Goal: Task Accomplishment & Management: Manage account settings

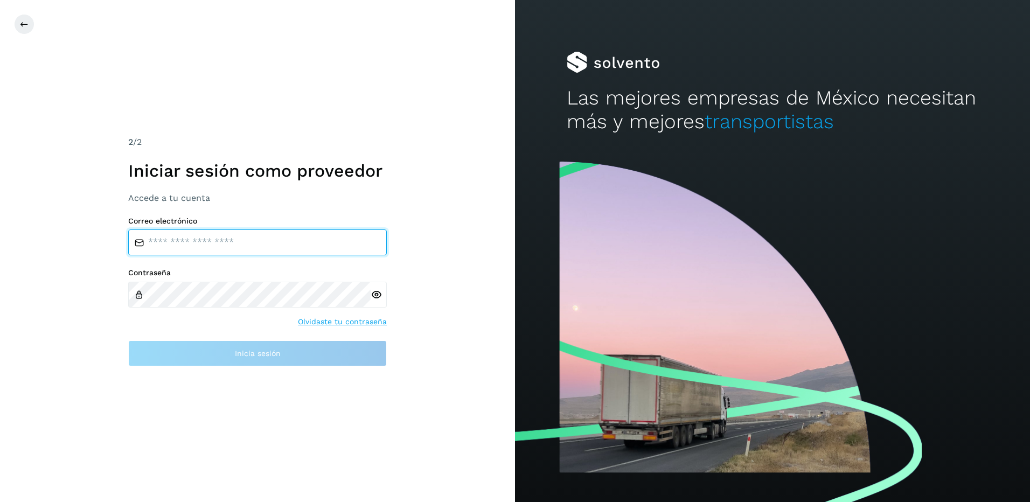
click at [150, 242] on input "email" at bounding box center [257, 243] width 259 height 26
type input "**********"
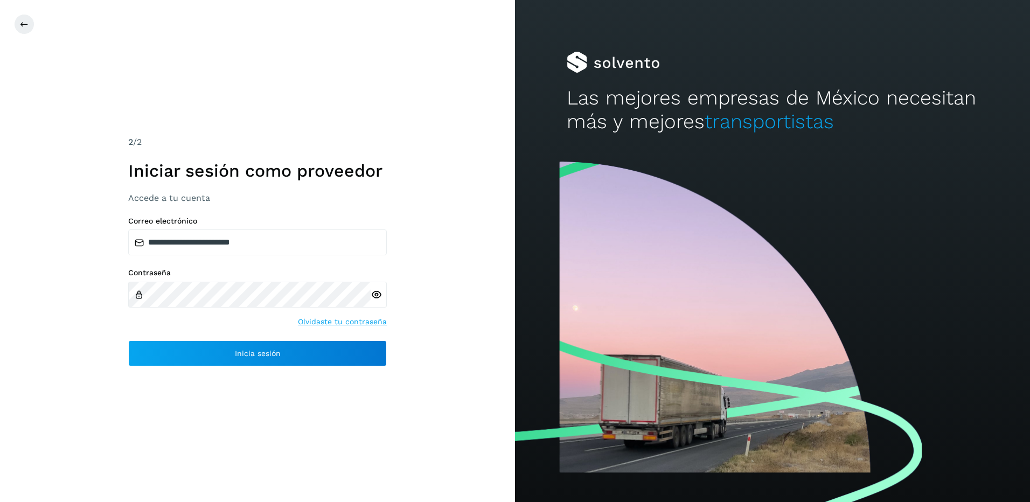
click at [376, 293] on icon at bounding box center [376, 294] width 11 height 11
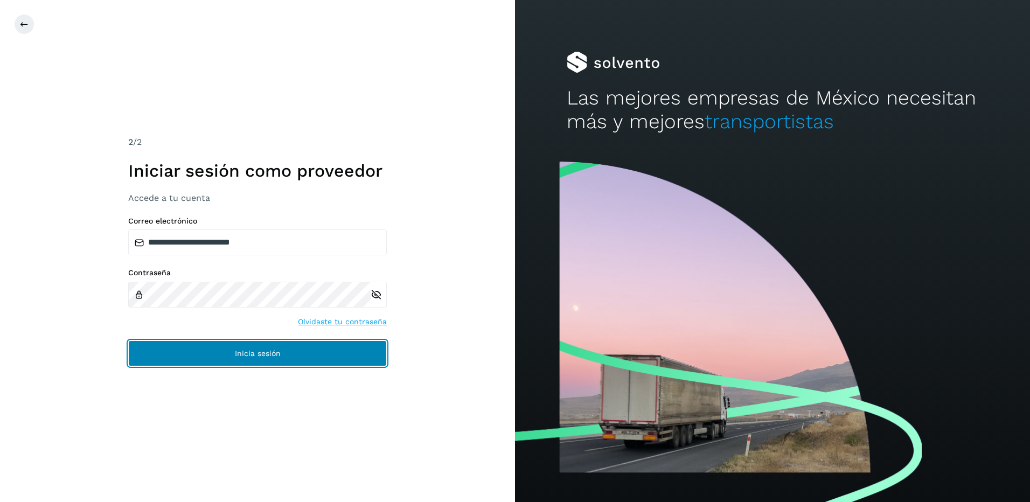
click at [246, 356] on span "Inicia sesión" at bounding box center [258, 354] width 46 height 8
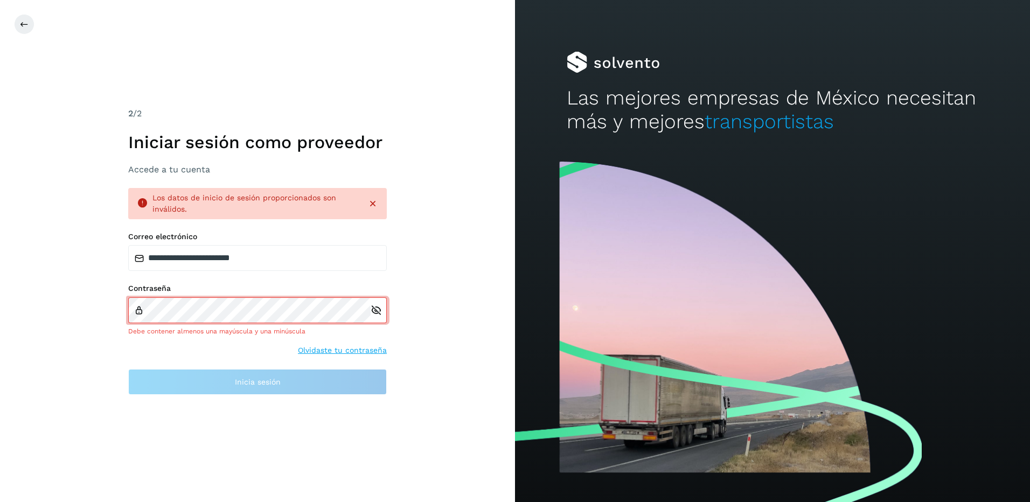
click at [235, 344] on div "Contraseña Debe contener almenos una mayúscula y una minúscula Olvidaste tu con…" at bounding box center [257, 320] width 259 height 72
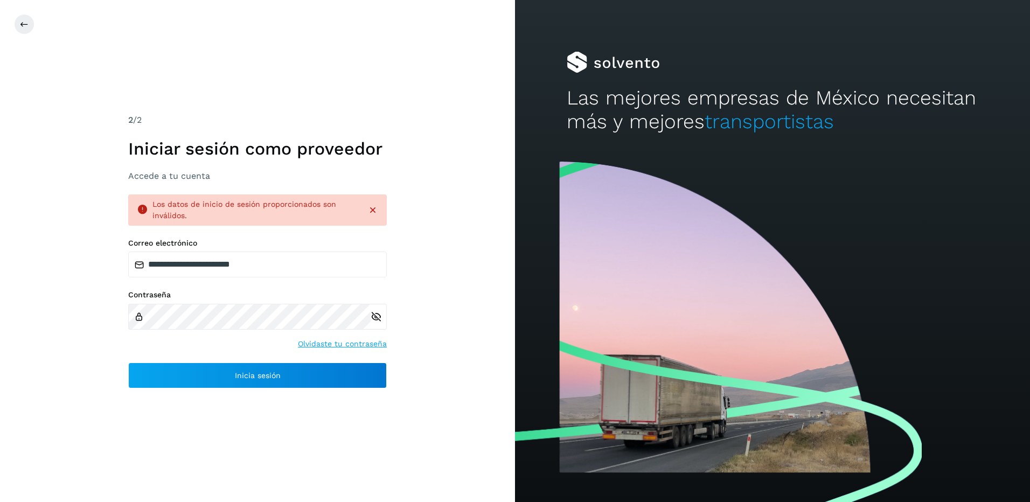
click at [135, 177] on h3 "Accede a tu cuenta" at bounding box center [257, 176] width 259 height 10
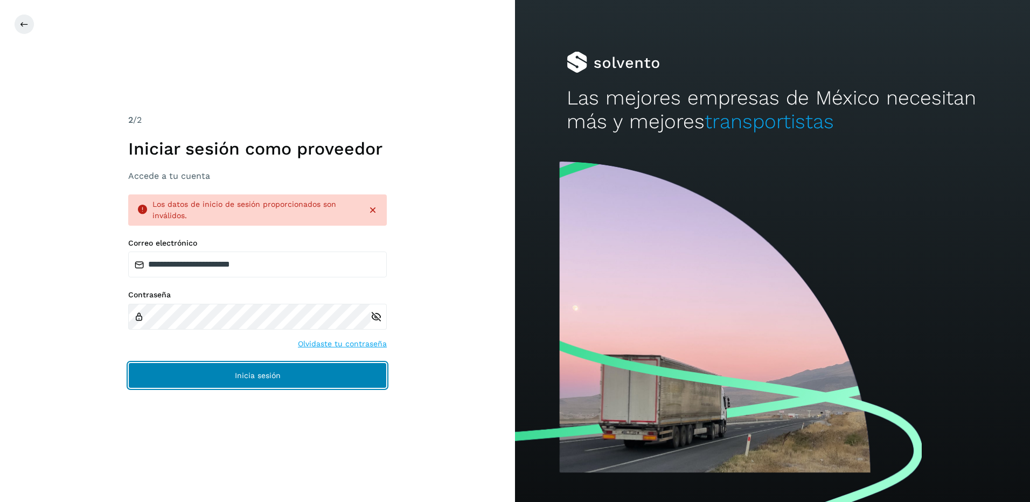
click at [291, 380] on button "Inicia sesión" at bounding box center [257, 376] width 259 height 26
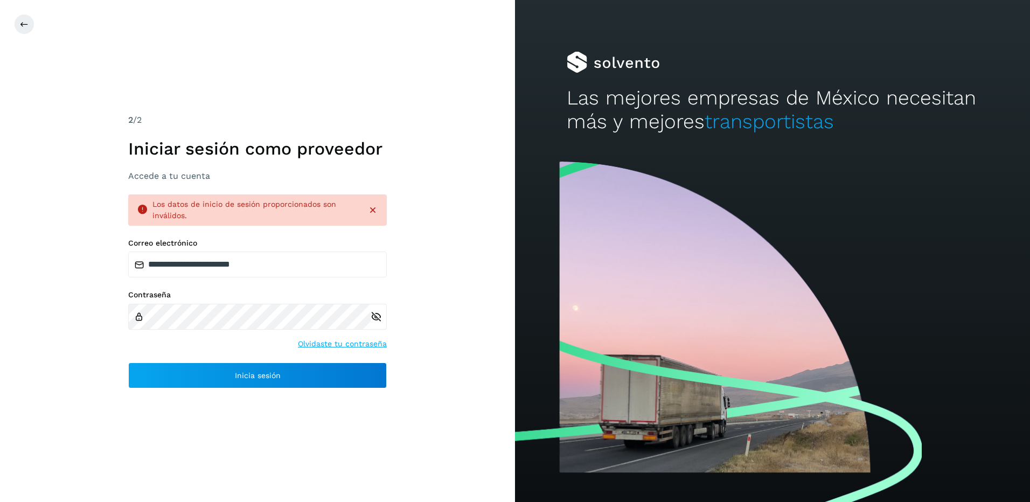
click at [328, 345] on link "Olvidaste tu contraseña" at bounding box center [342, 343] width 89 height 11
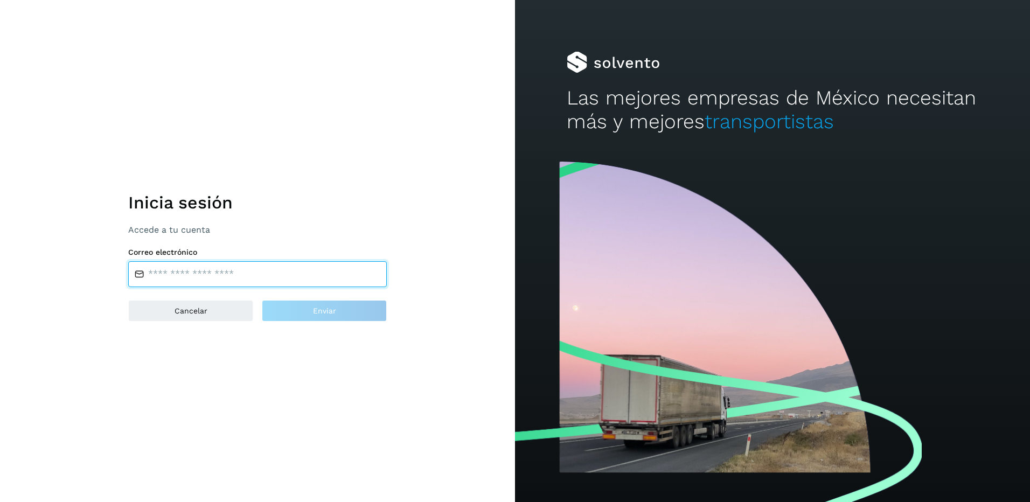
click at [152, 272] on input "email" at bounding box center [257, 274] width 259 height 26
type input "**********"
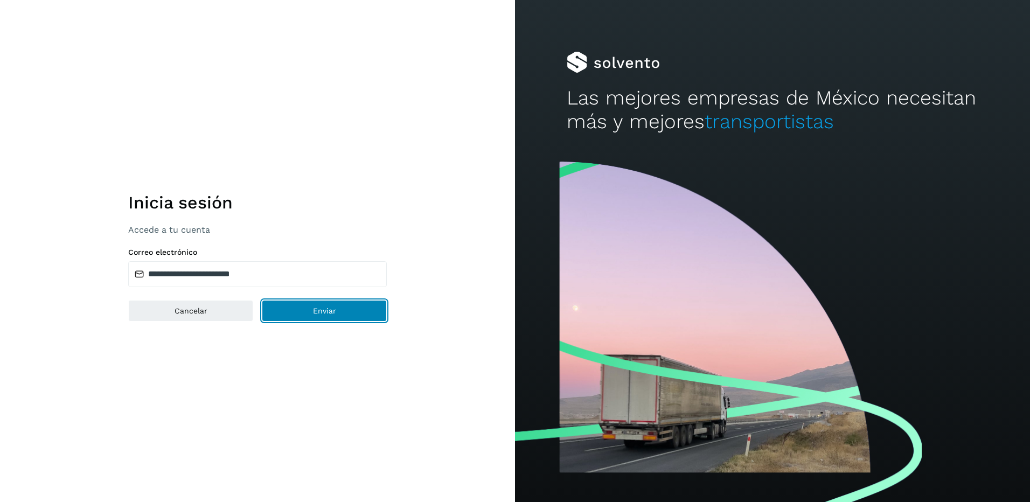
click at [314, 309] on span "Enviar" at bounding box center [324, 311] width 23 height 8
